Goal: Task Accomplishment & Management: Use online tool/utility

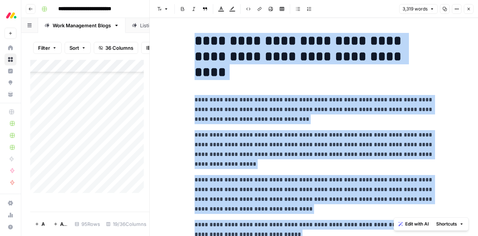
scroll to position [4686, 0]
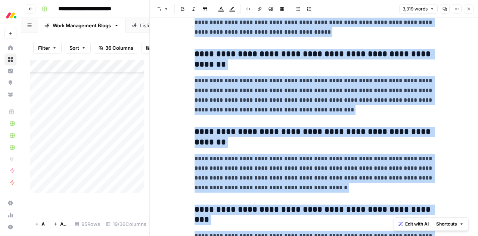
click at [470, 10] on icon "button" at bounding box center [469, 9] width 3 height 3
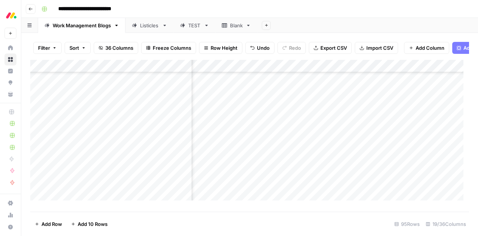
scroll to position [1091, 447]
click at [144, 30] on link "Listicles" at bounding box center [150, 25] width 48 height 15
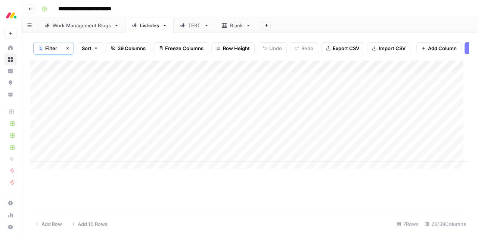
click at [68, 49] on icon "button" at bounding box center [67, 48] width 4 height 4
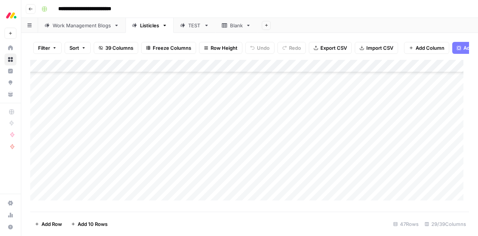
scroll to position [378, 0]
click at [147, 72] on div "Add Column" at bounding box center [249, 133] width 439 height 146
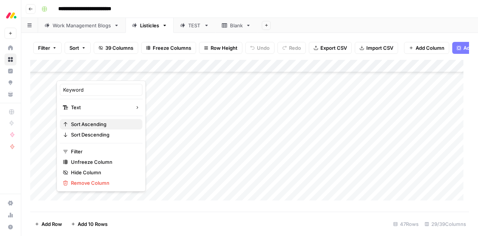
click at [99, 122] on span "Sort Ascending" at bounding box center [103, 123] width 65 height 7
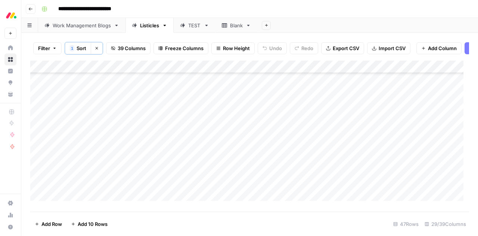
scroll to position [328, 0]
click at [91, 29] on link "Work Management Blogs" at bounding box center [81, 25] width 87 height 15
click at [148, 72] on div "Add Column" at bounding box center [249, 134] width 439 height 146
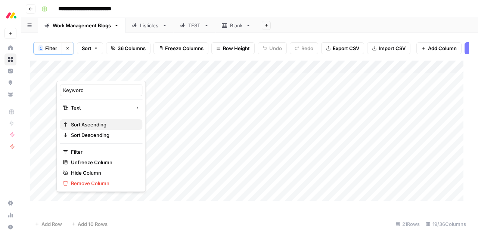
click at [101, 123] on span "Sort Ascending" at bounding box center [103, 124] width 65 height 7
